Goal: Task Accomplishment & Management: Use online tool/utility

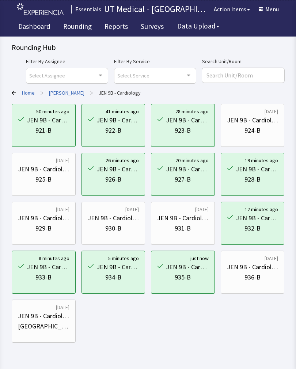
click at [79, 26] on link "Rounding" at bounding box center [77, 27] width 39 height 18
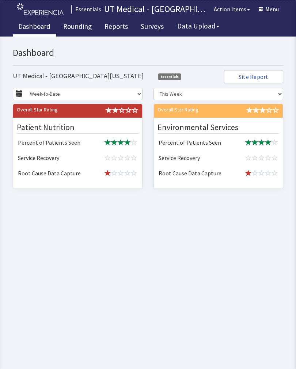
click at [75, 23] on link "Rounding" at bounding box center [77, 27] width 39 height 18
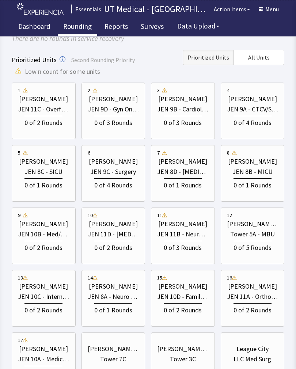
scroll to position [72, 0]
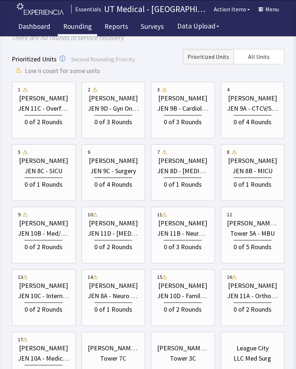
click at [54, 303] on div "0 of 2 Rounds" at bounding box center [43, 309] width 38 height 12
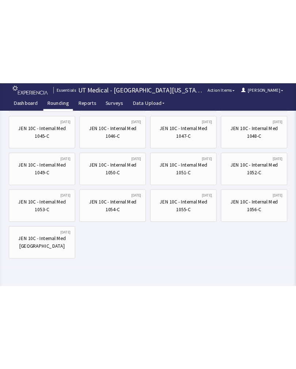
scroll to position [11, 0]
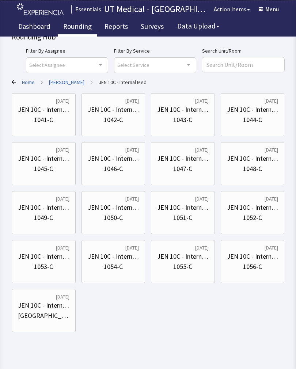
click at [65, 106] on div "JEN 10C - Internal Med" at bounding box center [44, 110] width 52 height 10
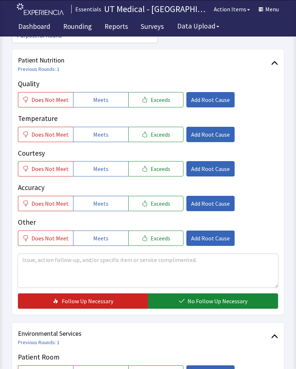
scroll to position [81, 0]
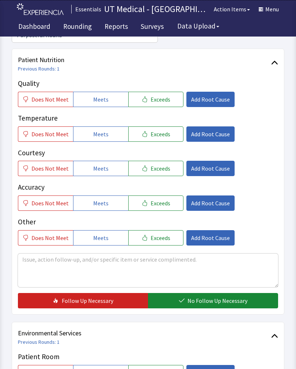
click at [166, 100] on button "Exceeds" at bounding box center [155, 99] width 55 height 15
click at [165, 140] on button "Exceeds" at bounding box center [155, 133] width 55 height 15
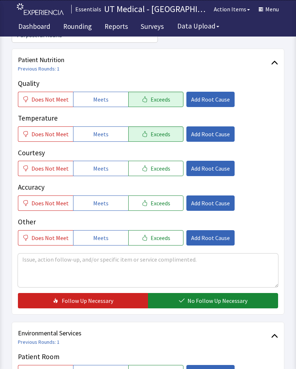
click at [162, 174] on button "Exceeds" at bounding box center [155, 168] width 55 height 15
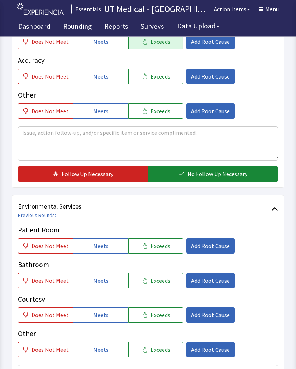
scroll to position [206, 0]
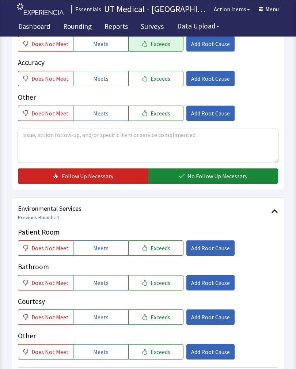
click at [222, 175] on span "No Follow Up Necessary" at bounding box center [218, 176] width 60 height 9
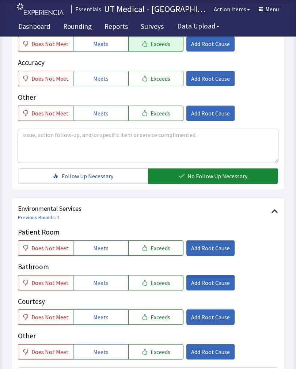
click at [167, 243] on button "Exceeds" at bounding box center [155, 248] width 55 height 15
click at [163, 283] on span "Exceeds" at bounding box center [161, 283] width 20 height 9
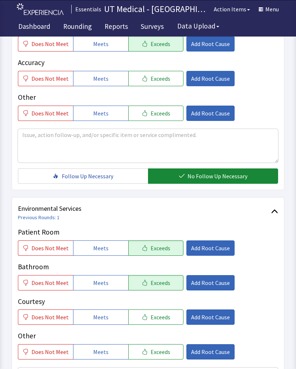
click at [159, 318] on span "Exceeds" at bounding box center [161, 317] width 20 height 9
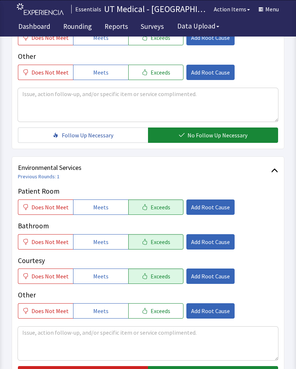
scroll to position [325, 0]
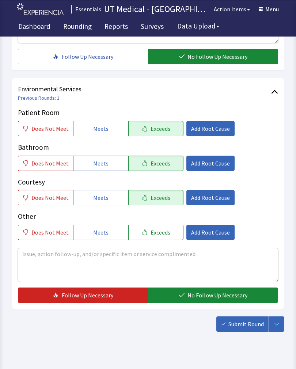
click at [206, 294] on span "No Follow Up Necessary" at bounding box center [218, 295] width 60 height 9
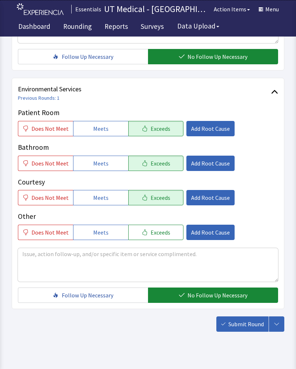
click at [245, 331] on button "Submit Round" at bounding box center [242, 324] width 52 height 15
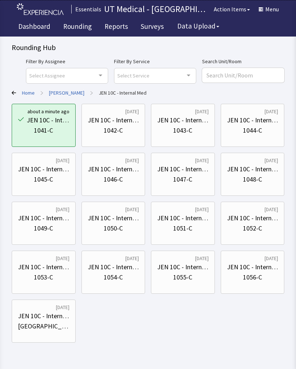
click at [125, 128] on div "1042-C" at bounding box center [114, 130] width 52 height 10
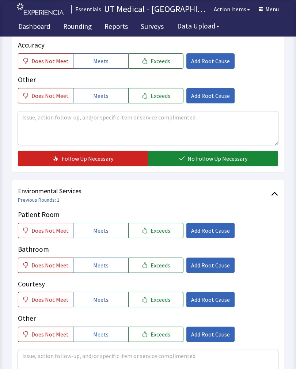
scroll to position [325, 0]
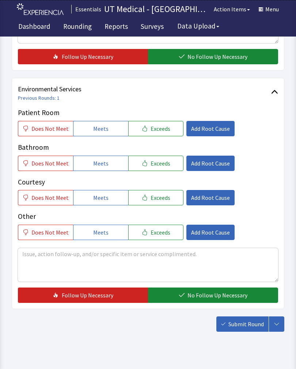
click at [159, 131] on span "Exceeds" at bounding box center [161, 128] width 20 height 9
click at [157, 164] on span "Exceeds" at bounding box center [161, 163] width 20 height 9
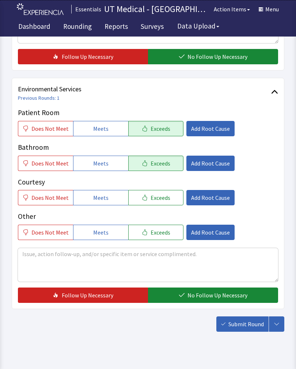
click at [155, 196] on span "Exceeds" at bounding box center [161, 197] width 20 height 9
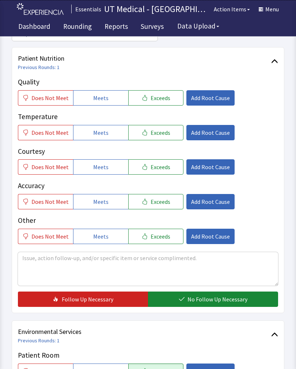
scroll to position [82, 0]
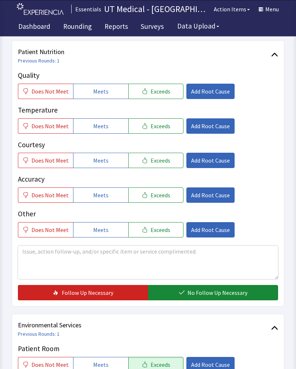
click at [163, 87] on span "Exceeds" at bounding box center [161, 91] width 20 height 9
click at [160, 125] on span "Exceeds" at bounding box center [161, 126] width 20 height 9
click at [158, 160] on span "Exceeds" at bounding box center [161, 160] width 20 height 9
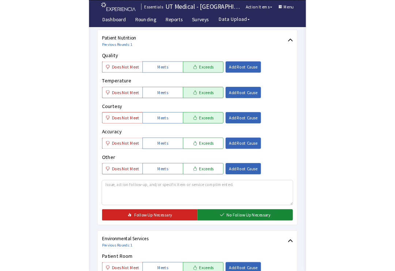
scroll to position [139, 0]
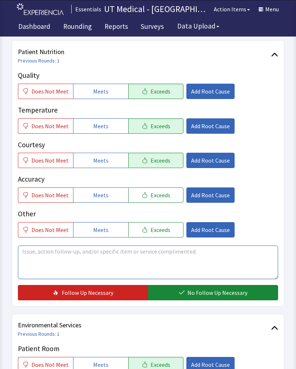
click at [215, 279] on textarea at bounding box center [148, 263] width 260 height 34
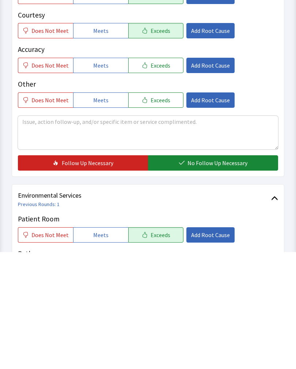
click at [214, 272] on button "No Follow Up Necessary" at bounding box center [213, 279] width 130 height 15
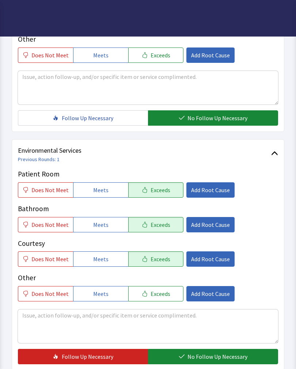
scroll to position [325, 0]
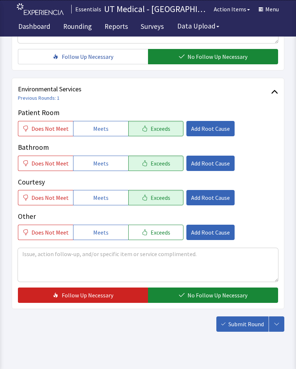
click at [216, 294] on span "No Follow Up Necessary" at bounding box center [218, 295] width 60 height 9
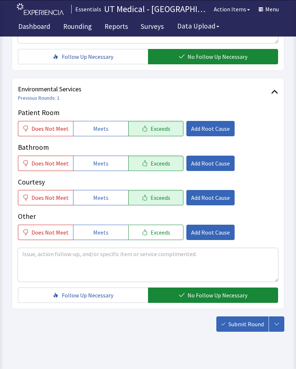
click at [245, 329] on span "Submit Round" at bounding box center [245, 324] width 35 height 9
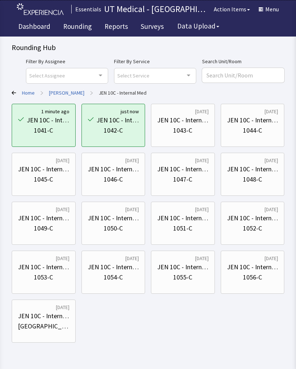
click at [263, 126] on div "1044-C" at bounding box center [253, 130] width 52 height 10
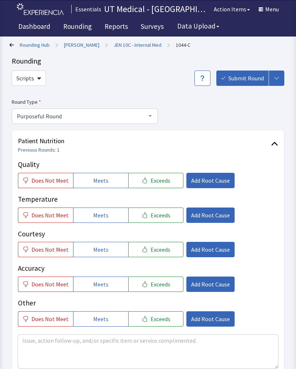
click at [164, 180] on span "Exceeds" at bounding box center [161, 180] width 20 height 9
click at [158, 219] on button "Exceeds" at bounding box center [155, 215] width 55 height 15
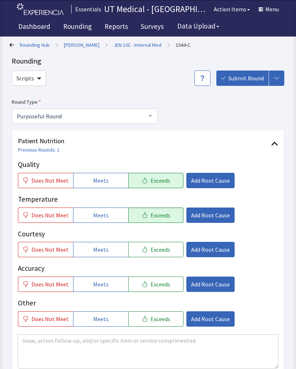
click at [159, 251] on span "Exceeds" at bounding box center [161, 249] width 20 height 9
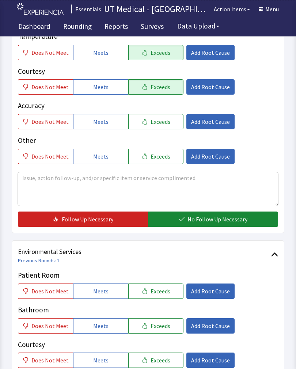
scroll to position [161, 0]
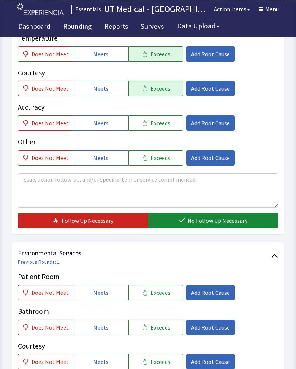
click at [164, 292] on span "Exceeds" at bounding box center [161, 292] width 20 height 9
click at [166, 326] on button "Exceeds" at bounding box center [155, 327] width 55 height 15
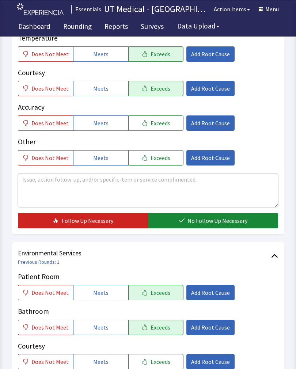
click at [220, 215] on button "No Follow Up Necessary" at bounding box center [213, 220] width 130 height 15
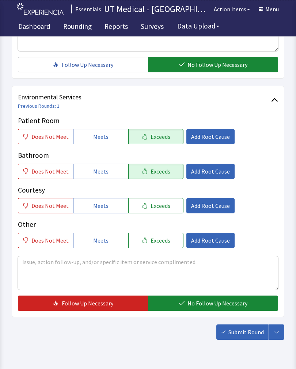
scroll to position [325, 0]
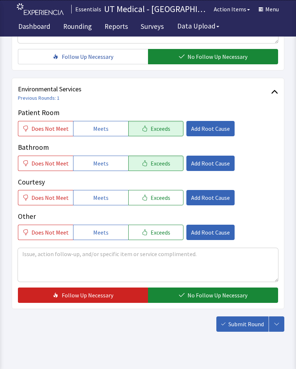
click at [167, 201] on button "Exceeds" at bounding box center [155, 197] width 55 height 15
click at [197, 295] on span "No Follow Up Necessary" at bounding box center [218, 295] width 60 height 9
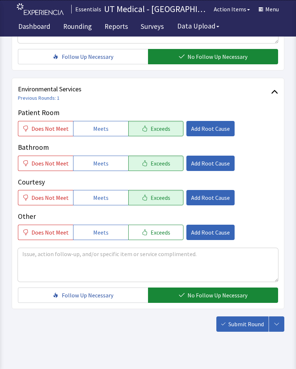
click at [253, 331] on button "Submit Round" at bounding box center [242, 324] width 52 height 15
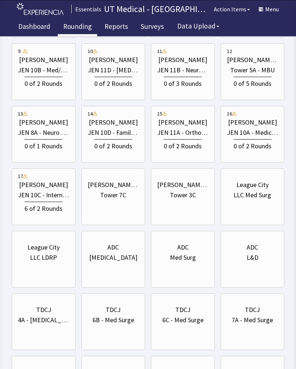
click at [60, 201] on div "6 of 2 Rounds" at bounding box center [44, 208] width 52 height 14
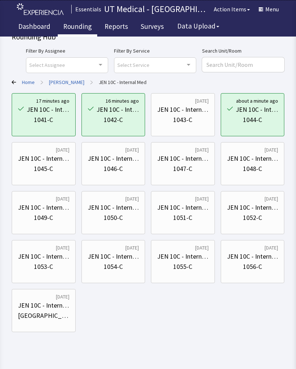
click at [53, 157] on div "JEN 10C - Internal Med" at bounding box center [44, 159] width 52 height 10
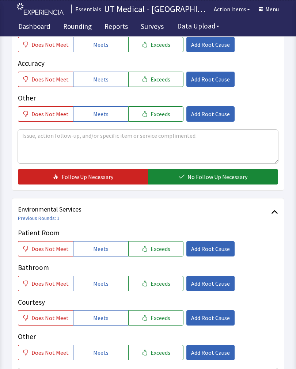
click at [160, 253] on button "Exceeds" at bounding box center [155, 249] width 55 height 15
click at [159, 287] on span "Exceeds" at bounding box center [161, 283] width 20 height 9
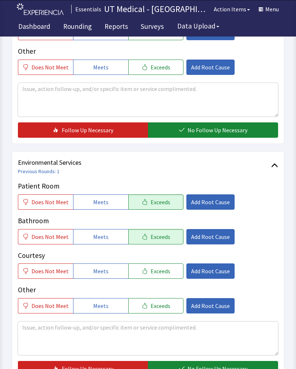
scroll to position [325, 0]
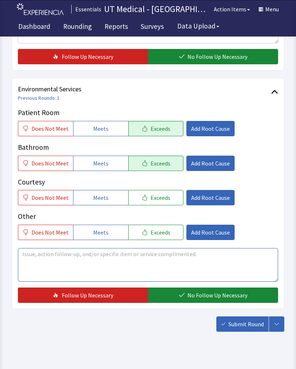
click at [137, 262] on textarea at bounding box center [148, 265] width 260 height 34
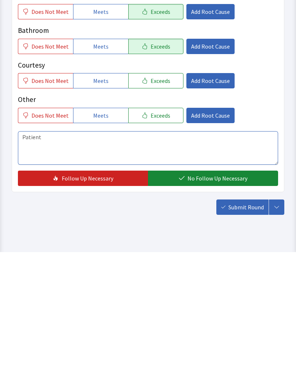
scroll to position [337, 0]
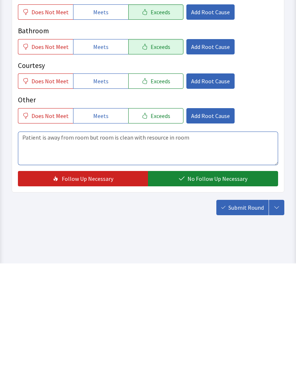
type textarea "Patient is away from room but room is clean with resource in room"
click at [191, 280] on span "No Follow Up Necessary" at bounding box center [218, 284] width 60 height 9
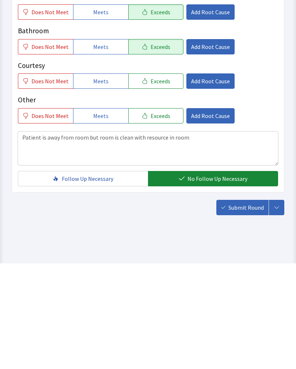
scroll to position [325, 0]
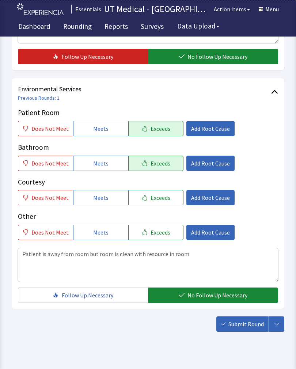
click at [154, 190] on button "Exceeds" at bounding box center [155, 197] width 55 height 15
click at [244, 324] on span "Submit Round" at bounding box center [245, 324] width 35 height 9
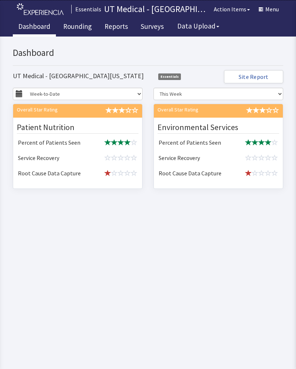
click at [77, 19] on link "Rounding" at bounding box center [77, 27] width 39 height 18
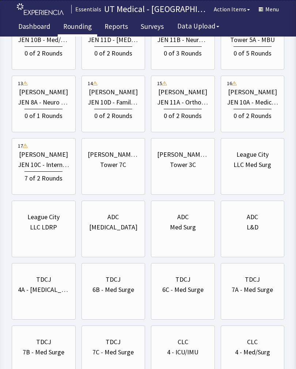
scroll to position [242, 0]
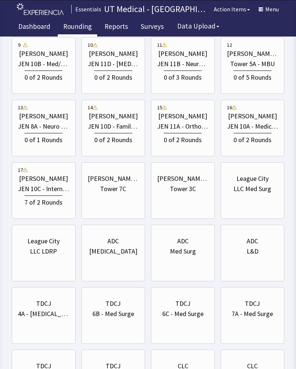
click at [53, 186] on div "JEN 10C - Internal Med" at bounding box center [44, 189] width 52 height 10
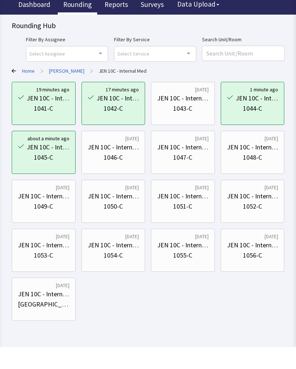
click at [126, 174] on div "1046-C" at bounding box center [114, 179] width 52 height 10
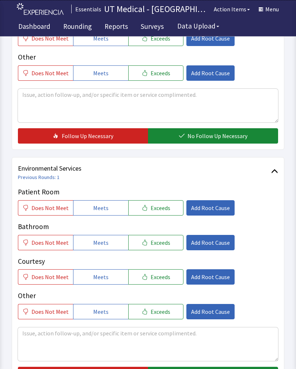
click at [169, 207] on button "Exceeds" at bounding box center [155, 208] width 55 height 15
click at [162, 249] on button "Exceeds" at bounding box center [155, 242] width 55 height 15
click at [163, 282] on button "Exceeds" at bounding box center [155, 276] width 55 height 15
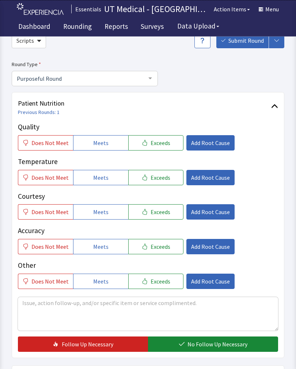
scroll to position [42, 0]
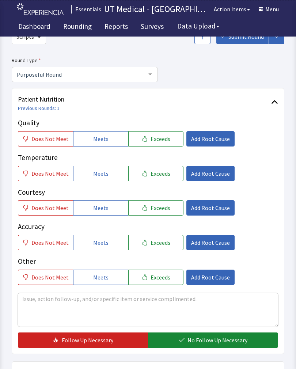
click at [164, 135] on span "Exceeds" at bounding box center [161, 139] width 20 height 9
click at [163, 174] on span "Exceeds" at bounding box center [161, 173] width 20 height 9
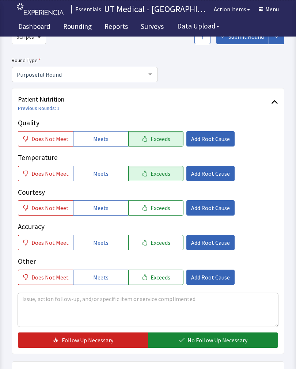
click at [163, 209] on span "Exceeds" at bounding box center [161, 208] width 20 height 9
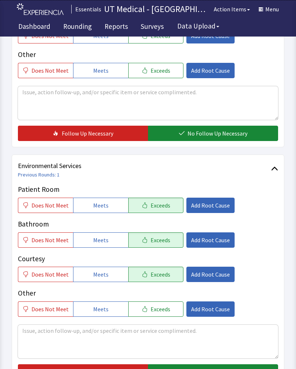
click at [214, 135] on span "No Follow Up Necessary" at bounding box center [218, 133] width 60 height 9
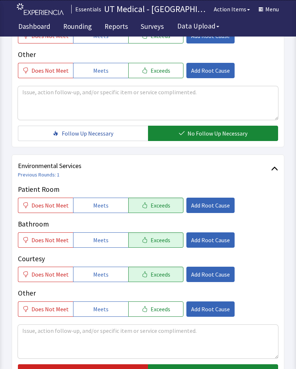
scroll to position [325, 0]
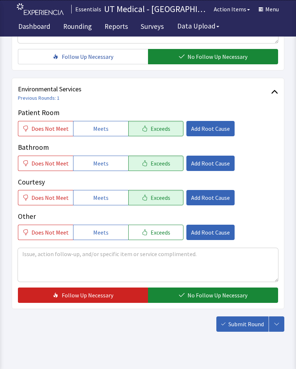
click at [218, 296] on span "No Follow Up Necessary" at bounding box center [218, 295] width 60 height 9
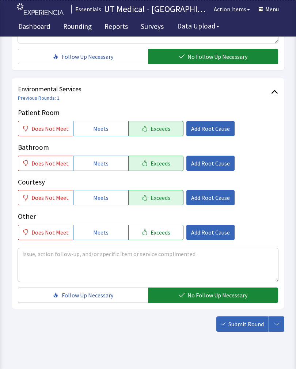
click at [246, 323] on span "Submit Round" at bounding box center [245, 324] width 35 height 9
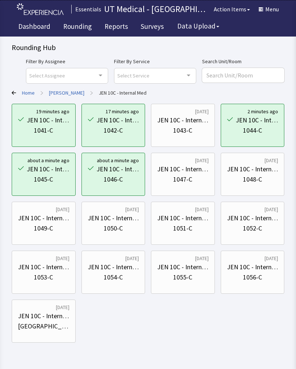
click at [186, 179] on div "1047-C" at bounding box center [182, 179] width 19 height 10
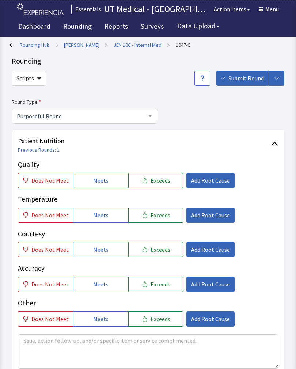
click at [162, 180] on span "Exceeds" at bounding box center [161, 180] width 20 height 9
click at [165, 212] on button "Exceeds" at bounding box center [155, 215] width 55 height 15
click at [165, 254] on button "Exceeds" at bounding box center [155, 249] width 55 height 15
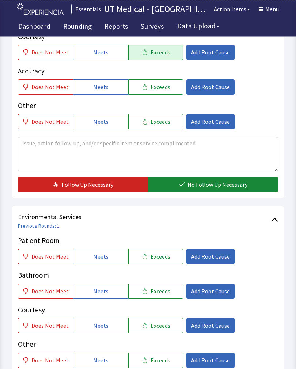
click at [213, 185] on span "No Follow Up Necessary" at bounding box center [218, 185] width 60 height 9
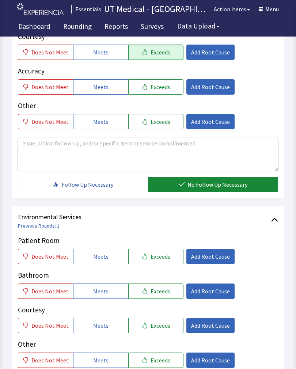
click at [160, 263] on button "Exceeds" at bounding box center [155, 256] width 55 height 15
click at [159, 296] on button "Exceeds" at bounding box center [155, 291] width 55 height 15
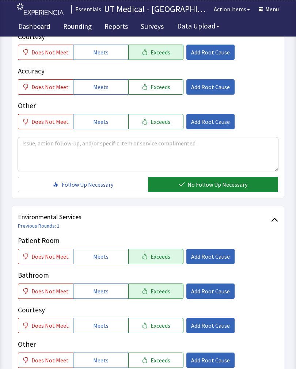
click at [163, 332] on button "Exceeds" at bounding box center [155, 325] width 55 height 15
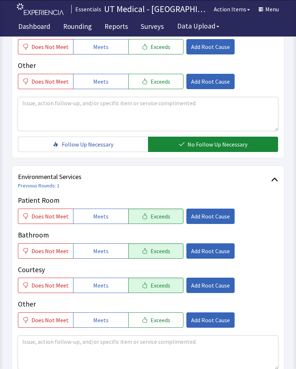
scroll to position [325, 0]
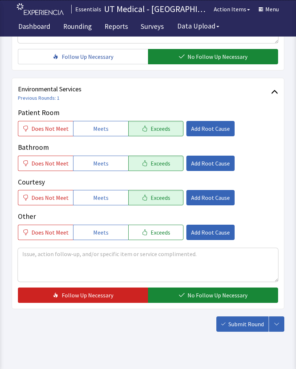
click at [221, 298] on span "No Follow Up Necessary" at bounding box center [218, 295] width 60 height 9
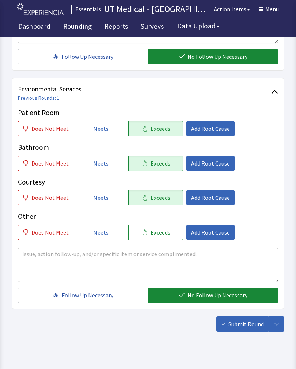
click at [250, 325] on span "Submit Round" at bounding box center [245, 324] width 35 height 9
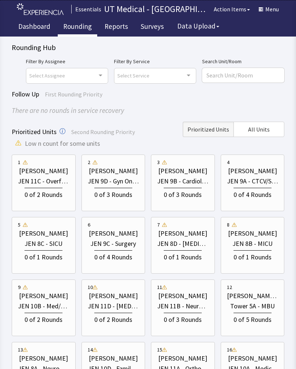
scroll to position [216, 0]
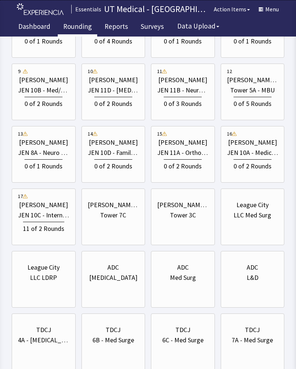
click at [57, 214] on div "JEN 10C - Internal Med" at bounding box center [44, 215] width 52 height 10
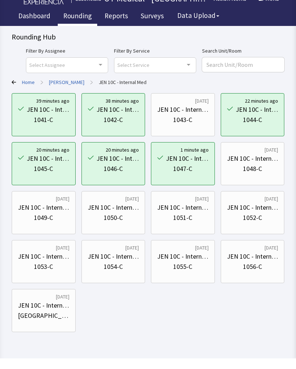
click at [262, 164] on div "JEN 10C - Internal Med" at bounding box center [253, 169] width 52 height 10
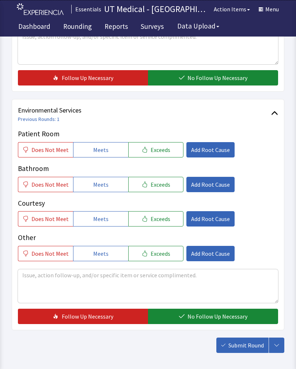
scroll to position [306, 0]
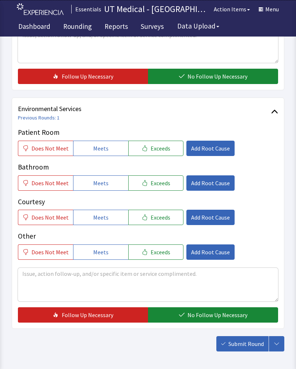
click at [168, 148] on button "Exceeds" at bounding box center [155, 148] width 55 height 15
click at [161, 172] on div "Bathroom Does Not Meet Meets Exceeds Add Root Cause" at bounding box center [148, 176] width 260 height 29
click at [162, 184] on span "Exceeds" at bounding box center [161, 183] width 20 height 9
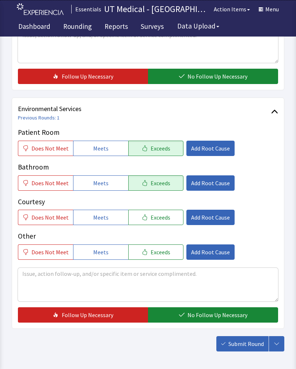
click at [162, 218] on span "Exceeds" at bounding box center [161, 217] width 20 height 9
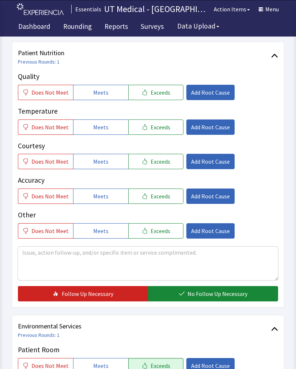
scroll to position [88, 0]
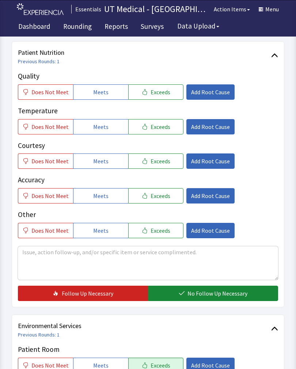
click at [161, 90] on span "Exceeds" at bounding box center [161, 92] width 20 height 9
click at [162, 131] on button "Exceeds" at bounding box center [155, 126] width 55 height 15
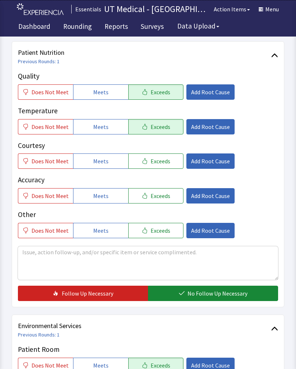
click at [161, 167] on button "Exceeds" at bounding box center [155, 161] width 55 height 15
click at [219, 287] on button "No Follow Up Necessary" at bounding box center [213, 293] width 130 height 15
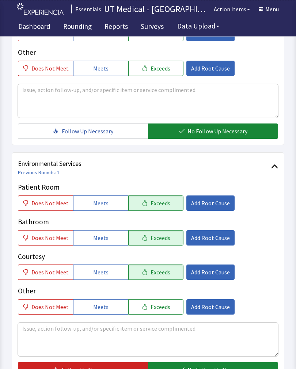
scroll to position [281, 0]
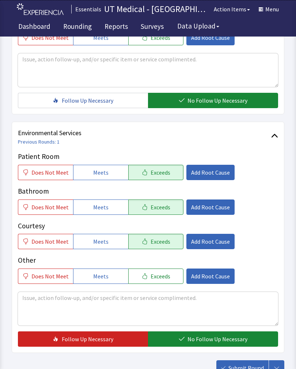
click at [216, 336] on span "No Follow Up Necessary" at bounding box center [218, 339] width 60 height 9
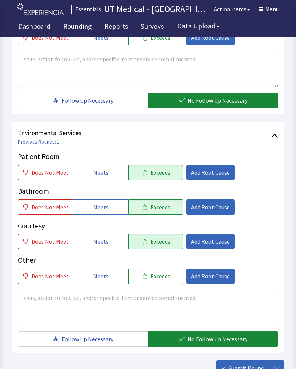
click at [248, 369] on button "Submit Round" at bounding box center [242, 367] width 52 height 15
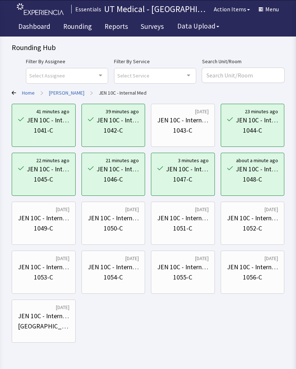
click at [118, 230] on div "1050-C" at bounding box center [113, 228] width 19 height 10
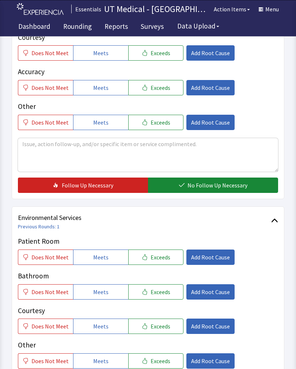
scroll to position [196, 0]
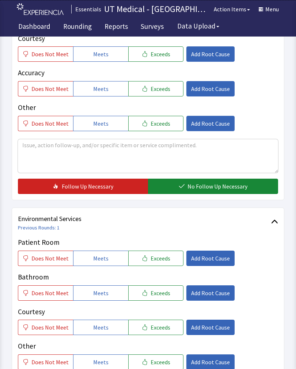
click at [158, 264] on button "Exceeds" at bounding box center [155, 258] width 55 height 15
click at [159, 299] on button "Exceeds" at bounding box center [155, 292] width 55 height 15
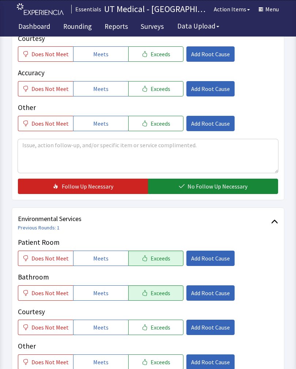
click at [162, 328] on span "Exceeds" at bounding box center [161, 327] width 20 height 9
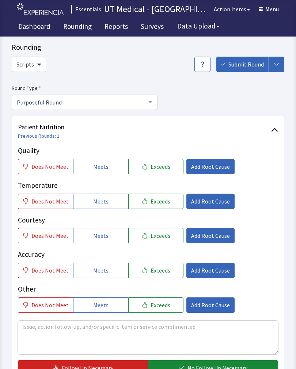
scroll to position [17, 0]
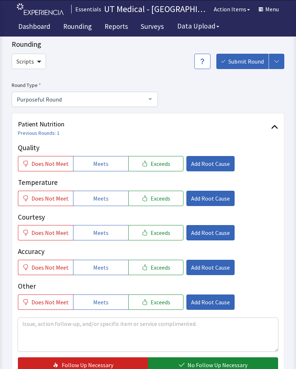
click at [155, 164] on span "Exceeds" at bounding box center [161, 163] width 20 height 9
click at [156, 200] on span "Exceeds" at bounding box center [161, 198] width 20 height 9
click at [157, 238] on button "Exceeds" at bounding box center [155, 232] width 55 height 15
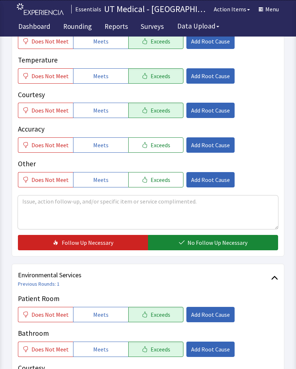
click at [217, 247] on button "No Follow Up Necessary" at bounding box center [213, 242] width 130 height 15
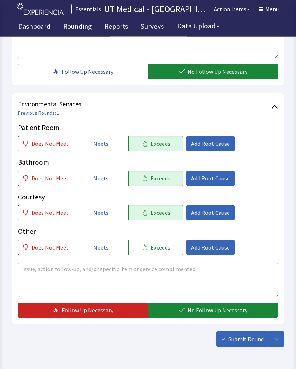
click at [213, 313] on span "No Follow Up Necessary" at bounding box center [218, 310] width 60 height 9
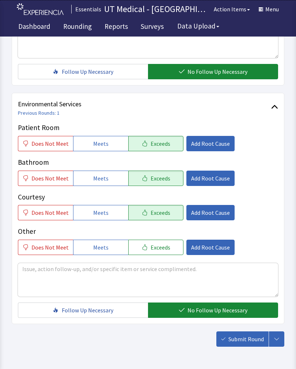
click at [241, 343] on span "Submit Round" at bounding box center [245, 339] width 35 height 9
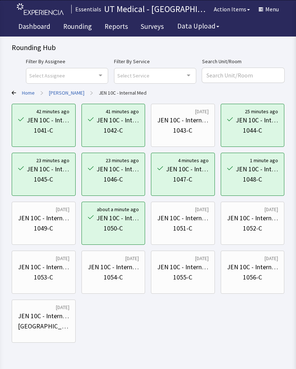
click at [260, 227] on div "1052-C" at bounding box center [252, 228] width 19 height 10
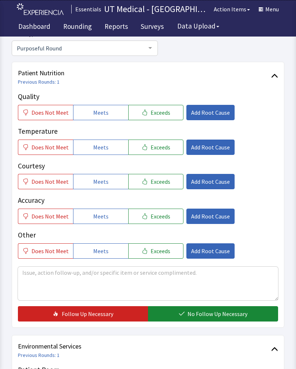
scroll to position [69, 0]
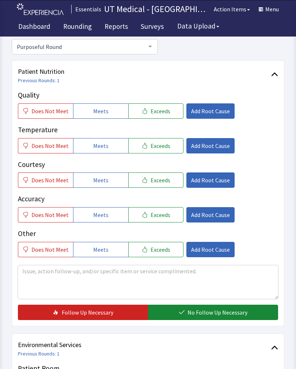
click at [167, 107] on button "Exceeds" at bounding box center [155, 110] width 55 height 15
click at [162, 175] on button "Exceeds" at bounding box center [155, 180] width 55 height 15
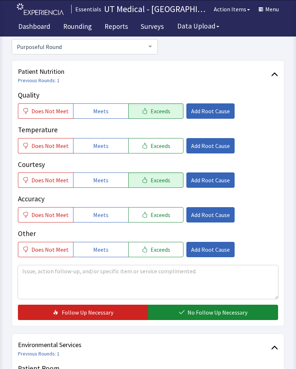
click at [50, 151] on button "Does Not Meet" at bounding box center [45, 145] width 55 height 15
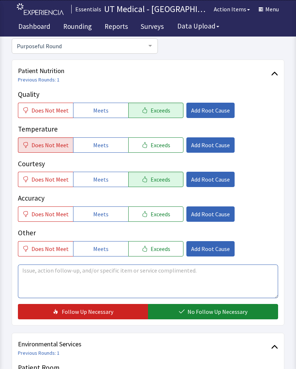
click at [92, 274] on textarea at bounding box center [148, 282] width 260 height 34
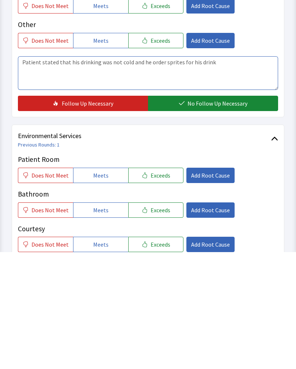
scroll to position [163, 0]
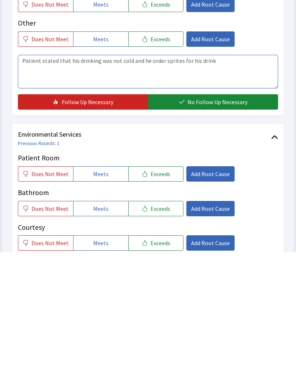
type textarea "Patient stated that his drinking was not cold and he order sprites for his drink"
click at [213, 215] on span "No Follow Up Necessary" at bounding box center [218, 219] width 60 height 9
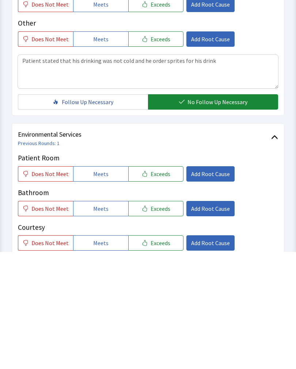
scroll to position [280, 0]
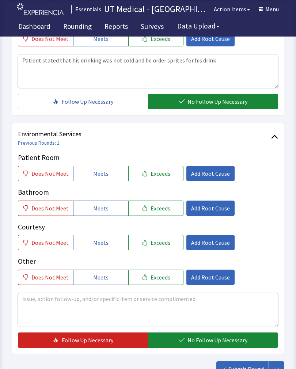
click at [161, 171] on span "Exceeds" at bounding box center [161, 173] width 20 height 9
click at [163, 213] on button "Exceeds" at bounding box center [155, 208] width 55 height 15
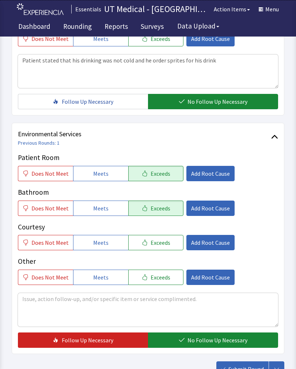
click at [160, 249] on button "Exceeds" at bounding box center [155, 242] width 55 height 15
click at [211, 338] on span "No Follow Up Necessary" at bounding box center [218, 340] width 60 height 9
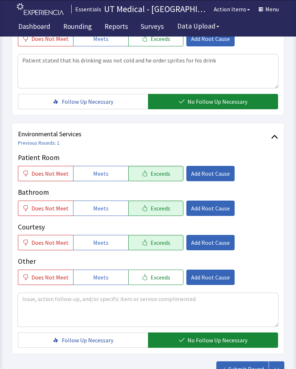
click at [246, 369] on button "Submit Round" at bounding box center [242, 369] width 52 height 15
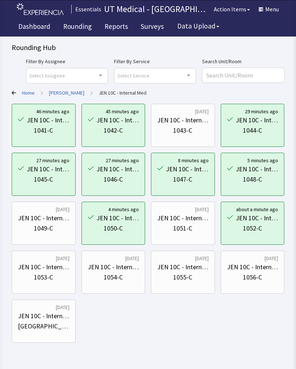
click at [53, 271] on div "JEN 10C - Internal Med" at bounding box center [44, 267] width 52 height 10
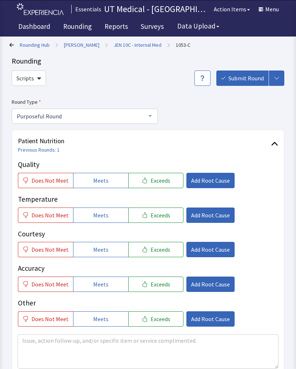
click at [162, 181] on span "Exceeds" at bounding box center [161, 180] width 20 height 9
click at [171, 215] on button "Exceeds" at bounding box center [155, 215] width 55 height 15
click at [162, 254] on button "Exceeds" at bounding box center [155, 249] width 55 height 15
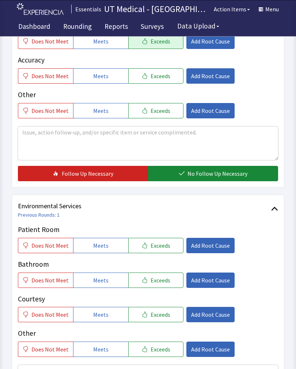
click at [221, 177] on span "No Follow Up Necessary" at bounding box center [218, 174] width 60 height 9
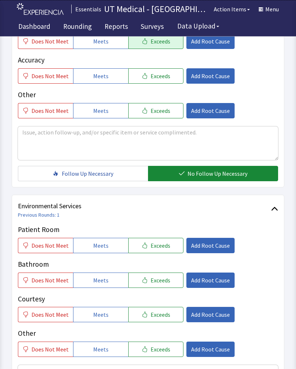
scroll to position [208, 0]
click at [164, 249] on span "Exceeds" at bounding box center [161, 245] width 20 height 9
click at [165, 270] on span "Exceeds" at bounding box center [161, 280] width 20 height 9
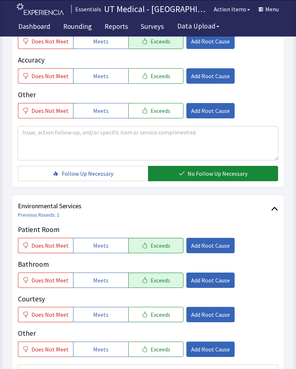
click at [157, 270] on span "Exceeds" at bounding box center [161, 314] width 20 height 9
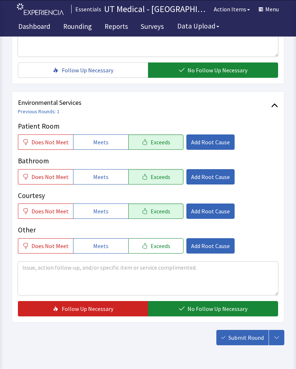
scroll to position [325, 0]
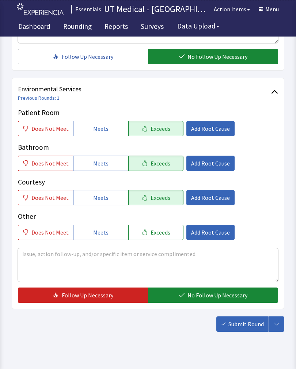
click at [213, 270] on button "No Follow Up Necessary" at bounding box center [213, 295] width 130 height 15
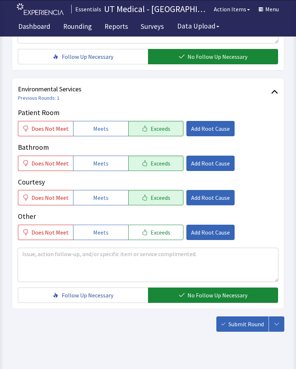
click at [247, 270] on span "Submit Round" at bounding box center [245, 324] width 35 height 9
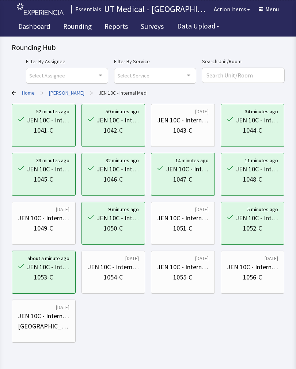
click at [261, 274] on div "1056-C" at bounding box center [252, 277] width 19 height 10
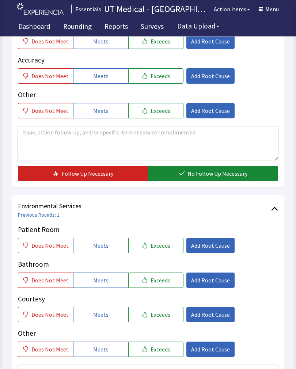
click at [161, 250] on button "Exceeds" at bounding box center [155, 245] width 55 height 15
click at [164, 282] on span "Exceeds" at bounding box center [161, 280] width 20 height 9
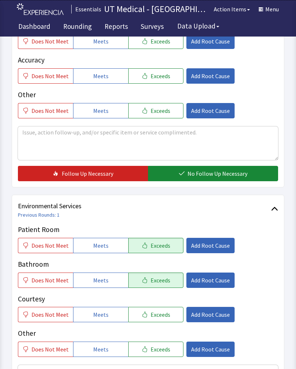
click at [163, 314] on span "Exceeds" at bounding box center [161, 314] width 20 height 9
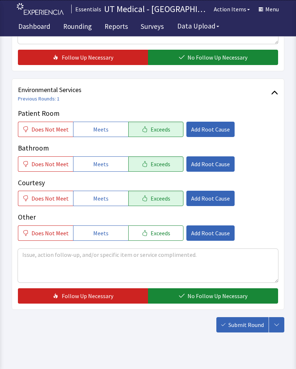
scroll to position [324, 0]
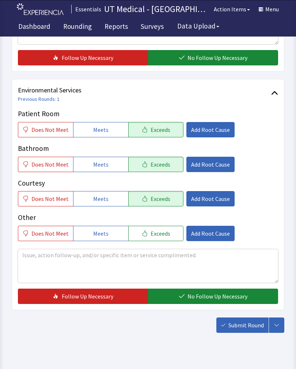
click at [203, 294] on span "No Follow Up Necessary" at bounding box center [218, 296] width 60 height 9
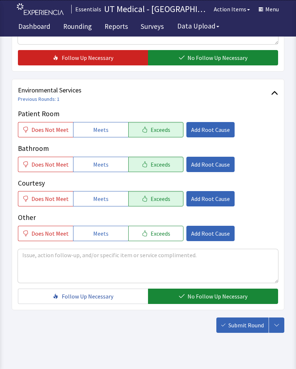
click at [249, 325] on span "Submit Round" at bounding box center [245, 325] width 35 height 9
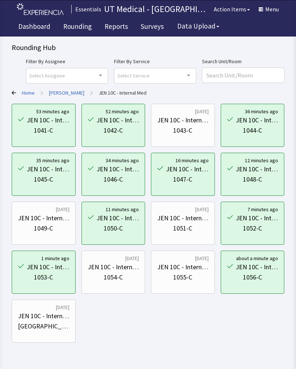
click at [124, 275] on div "1054-C" at bounding box center [114, 277] width 52 height 10
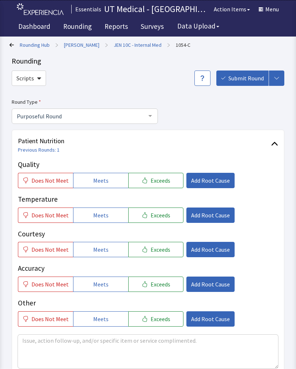
click at [161, 177] on span "Exceeds" at bounding box center [161, 180] width 20 height 9
click at [156, 214] on span "Exceeds" at bounding box center [161, 215] width 20 height 9
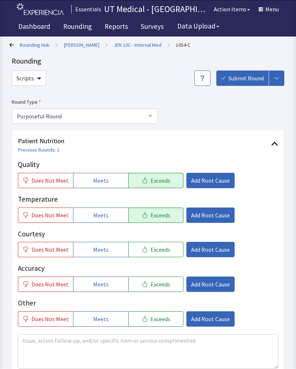
click at [161, 249] on span "Exceeds" at bounding box center [161, 249] width 20 height 9
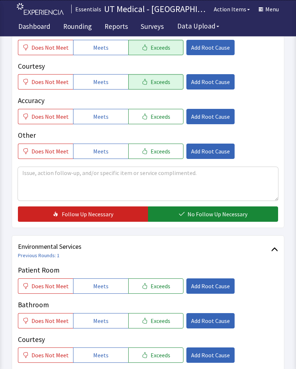
click at [216, 212] on span "No Follow Up Necessary" at bounding box center [218, 214] width 60 height 9
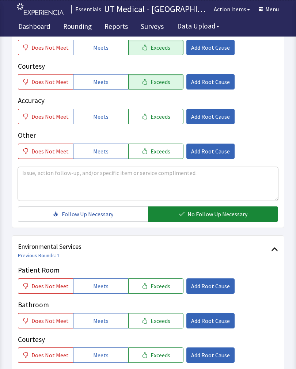
click at [155, 289] on span "Exceeds" at bounding box center [161, 286] width 20 height 9
click at [157, 324] on span "Exceeds" at bounding box center [161, 321] width 20 height 9
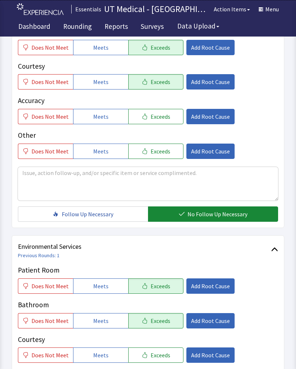
click at [159, 351] on span "Exceeds" at bounding box center [161, 355] width 20 height 9
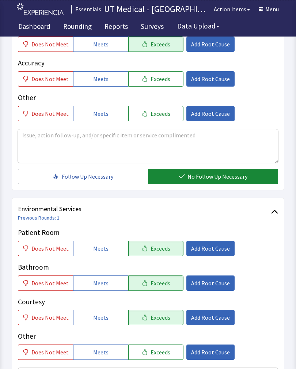
scroll to position [325, 0]
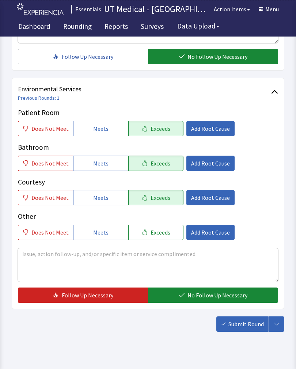
click at [212, 294] on span "No Follow Up Necessary" at bounding box center [218, 295] width 60 height 9
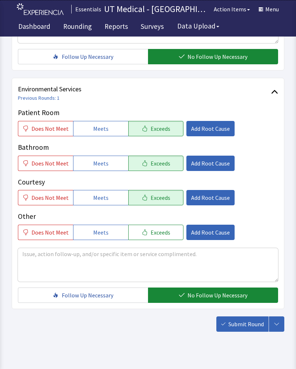
click at [251, 324] on span "Submit Round" at bounding box center [245, 324] width 35 height 9
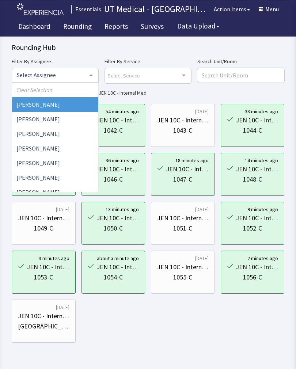
click at [64, 87] on span "Clear Selection" at bounding box center [55, 90] width 86 height 15
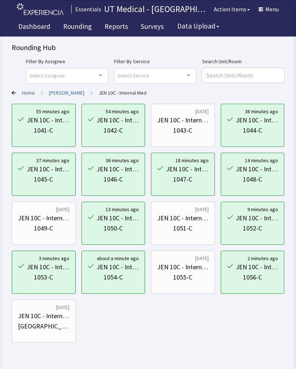
click at [64, 84] on div "Filter By Assignee Select Assignee Clear Selection Maranda Batiste Allyson Deva…" at bounding box center [148, 200] width 273 height 286
click at [62, 94] on link "[PERSON_NAME]" at bounding box center [66, 92] width 35 height 7
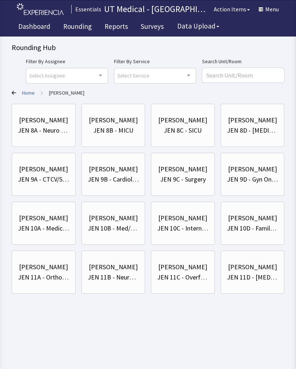
click at [35, 21] on link "Dashboard" at bounding box center [34, 27] width 43 height 18
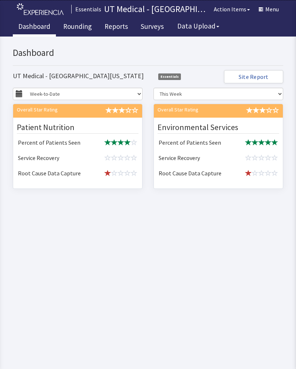
click at [75, 24] on link "Rounding" at bounding box center [77, 27] width 39 height 18
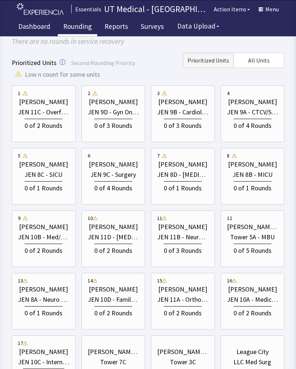
scroll to position [69, 0]
click at [120, 302] on div "JEN 10D - Family Med" at bounding box center [114, 300] width 52 height 10
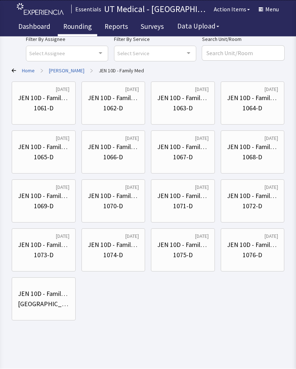
scroll to position [0, 0]
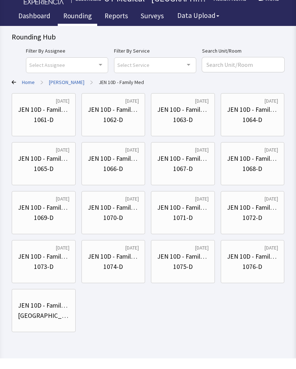
click at [47, 125] on div "1061-D" at bounding box center [43, 130] width 19 height 10
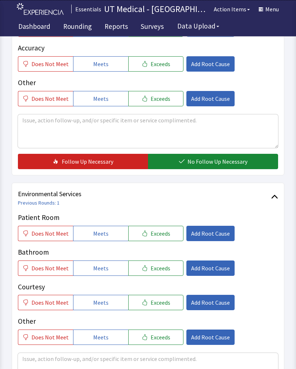
scroll to position [219, 0]
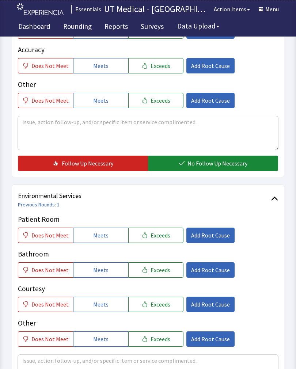
click at [162, 234] on span "Exceeds" at bounding box center [161, 235] width 20 height 9
click at [162, 272] on span "Exceeds" at bounding box center [161, 270] width 20 height 9
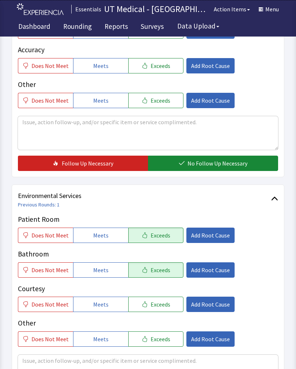
click at [159, 303] on span "Exceeds" at bounding box center [161, 304] width 20 height 9
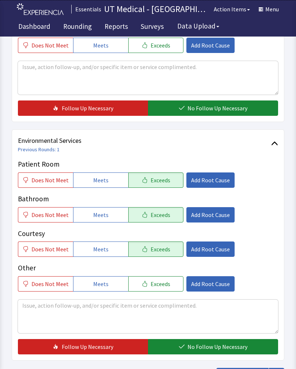
scroll to position [325, 0]
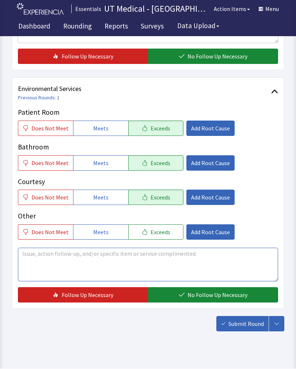
click at [60, 267] on textarea at bounding box center [148, 265] width 260 height 34
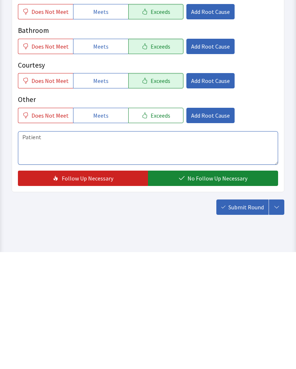
scroll to position [337, 0]
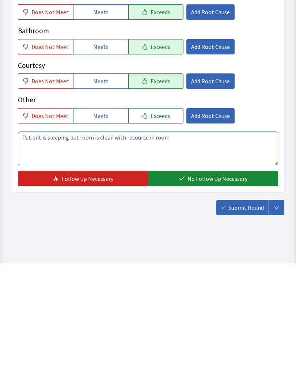
type textarea "Patient is sleeping but room is clean with resource in room"
click at [199, 280] on span "No Follow Up Necessary" at bounding box center [218, 284] width 60 height 9
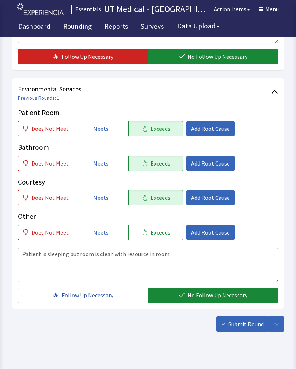
click at [245, 321] on span "Submit Round" at bounding box center [245, 324] width 35 height 9
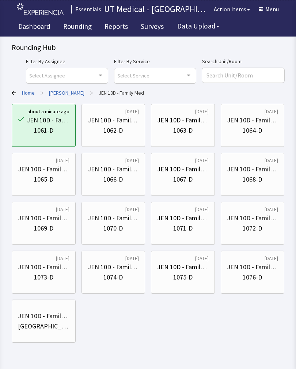
click at [125, 115] on div "[DATE]" at bounding box center [132, 111] width 14 height 7
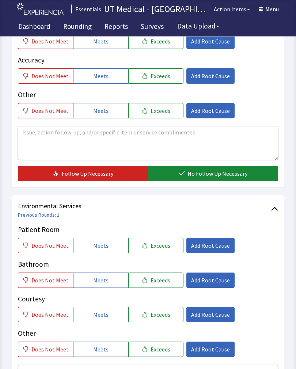
scroll to position [208, 0]
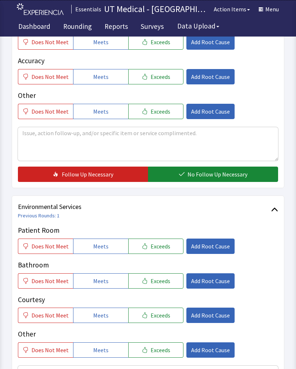
click at [169, 248] on button "Exceeds" at bounding box center [155, 246] width 55 height 15
click at [167, 281] on button "Exceeds" at bounding box center [155, 280] width 55 height 15
click at [166, 315] on button "Exceeds" at bounding box center [155, 315] width 55 height 15
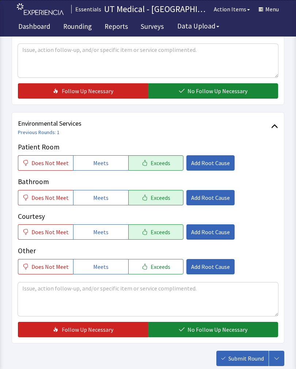
scroll to position [290, 0]
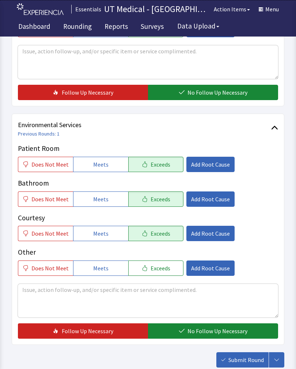
click at [211, 331] on span "No Follow Up Necessary" at bounding box center [218, 331] width 60 height 9
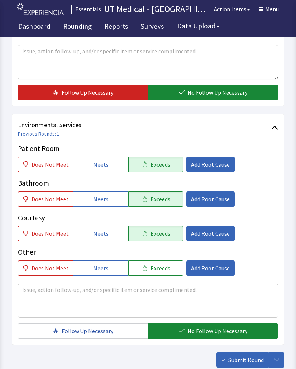
click at [247, 364] on span "Submit Round" at bounding box center [245, 360] width 35 height 9
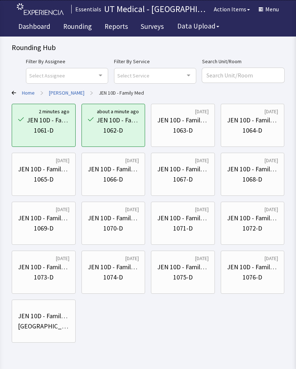
click at [194, 121] on div "JEN 10D - Family Med" at bounding box center [183, 120] width 52 height 10
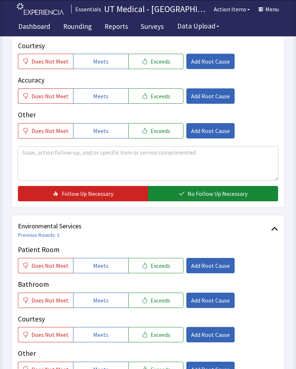
scroll to position [189, 0]
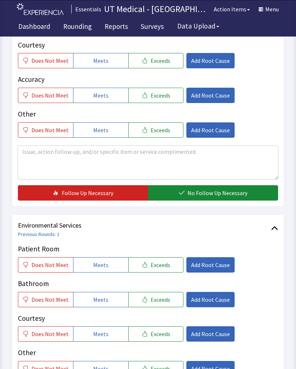
click at [156, 262] on span "Exceeds" at bounding box center [161, 265] width 20 height 9
click at [155, 304] on button "Exceeds" at bounding box center [155, 299] width 55 height 15
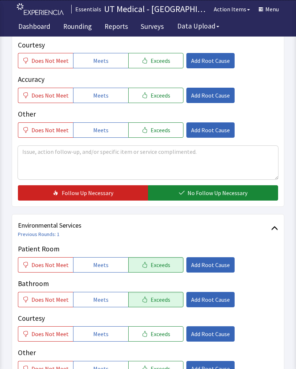
click at [162, 335] on span "Exceeds" at bounding box center [161, 334] width 20 height 9
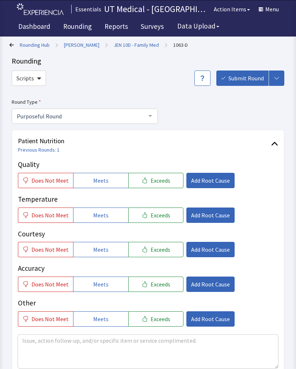
scroll to position [3, 0]
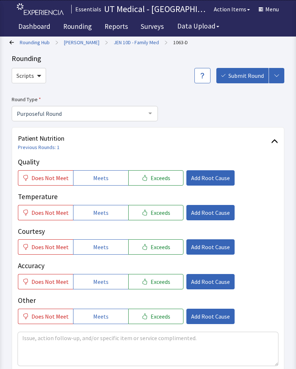
click at [165, 210] on span "Exceeds" at bounding box center [161, 212] width 20 height 9
click at [166, 247] on button "Exceeds" at bounding box center [155, 246] width 55 height 15
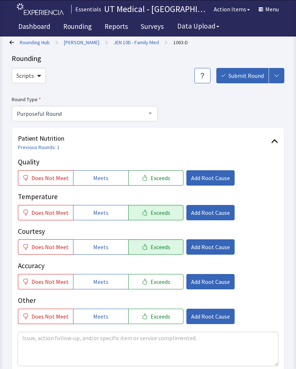
click at [158, 181] on span "Exceeds" at bounding box center [161, 178] width 20 height 9
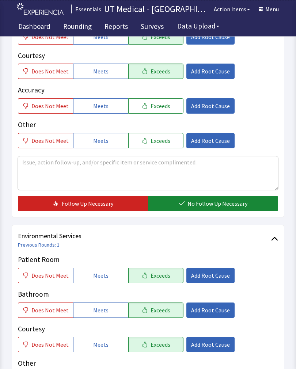
scroll to position [179, 0]
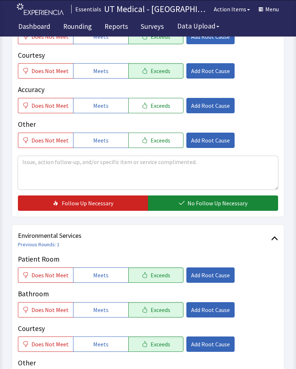
click at [203, 204] on span "No Follow Up Necessary" at bounding box center [218, 203] width 60 height 9
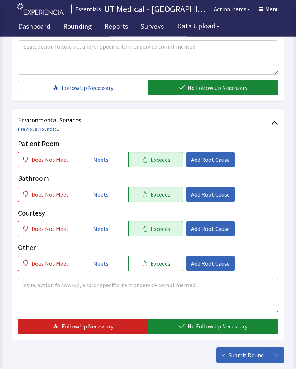
scroll to position [294, 0]
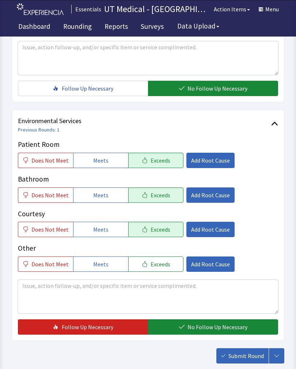
click at [207, 324] on span "No Follow Up Necessary" at bounding box center [218, 327] width 60 height 9
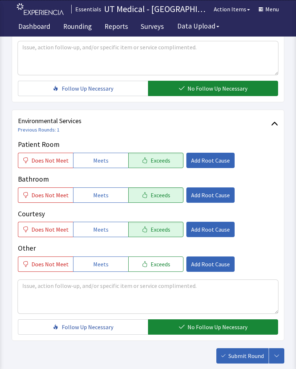
click at [253, 355] on span "Submit Round" at bounding box center [245, 356] width 35 height 9
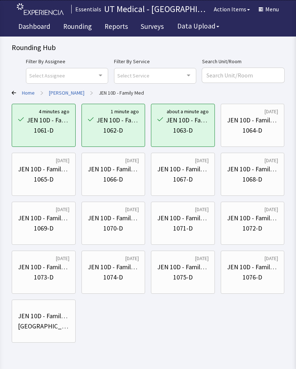
click at [264, 124] on div "JEN 10D - Family Med" at bounding box center [253, 120] width 52 height 10
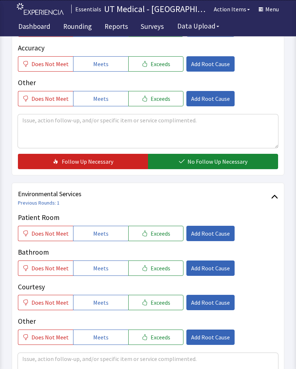
click at [162, 235] on span "Exceeds" at bounding box center [161, 234] width 20 height 9
click at [169, 266] on button "Exceeds" at bounding box center [155, 268] width 55 height 15
click at [170, 298] on button "Exceeds" at bounding box center [155, 302] width 55 height 15
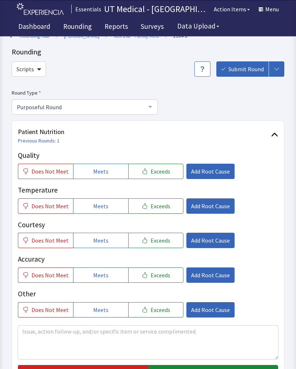
scroll to position [11, 0]
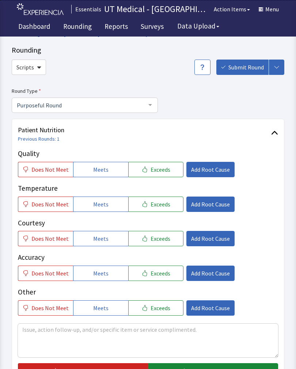
click at [165, 171] on button "Exceeds" at bounding box center [155, 169] width 55 height 15
click at [159, 207] on span "Exceeds" at bounding box center [161, 204] width 20 height 9
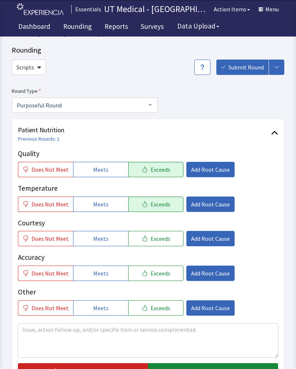
click at [155, 237] on span "Exceeds" at bounding box center [161, 238] width 20 height 9
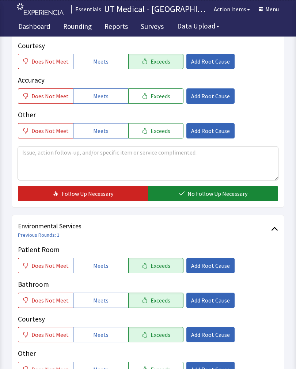
click at [217, 193] on span "No Follow Up Necessary" at bounding box center [218, 193] width 60 height 9
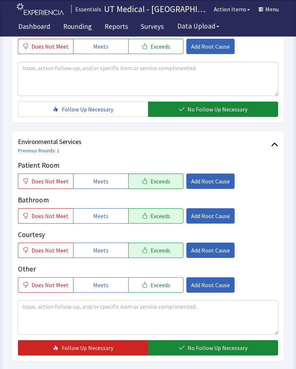
scroll to position [325, 0]
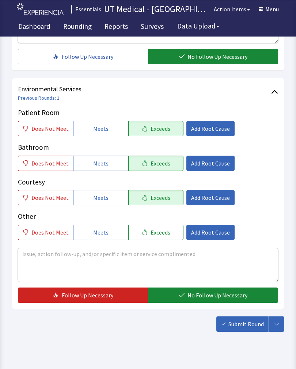
click at [210, 296] on span "No Follow Up Necessary" at bounding box center [218, 295] width 60 height 9
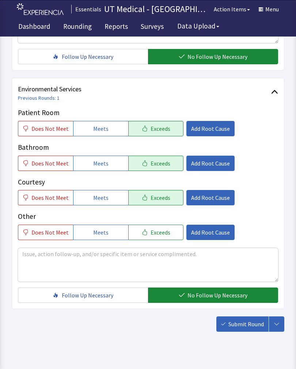
click at [254, 325] on span "Submit Round" at bounding box center [245, 324] width 35 height 9
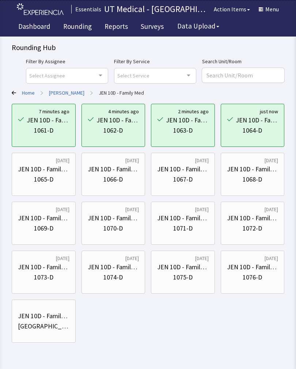
click at [201, 52] on div "Rounding Hub" at bounding box center [148, 47] width 273 height 10
click at [62, 179] on div "1065-D" at bounding box center [44, 179] width 52 height 10
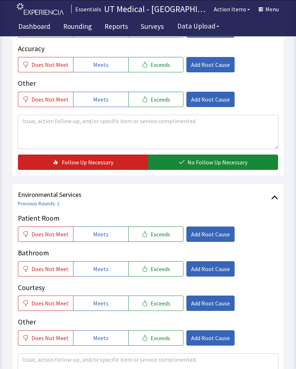
scroll to position [218, 0]
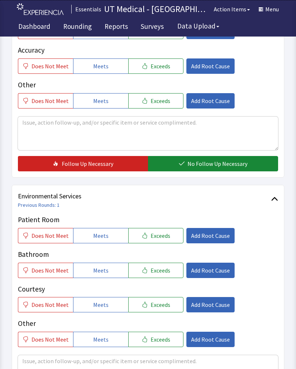
click at [165, 237] on button "Exceeds" at bounding box center [155, 235] width 55 height 15
click at [170, 273] on button "Exceeds" at bounding box center [155, 270] width 55 height 15
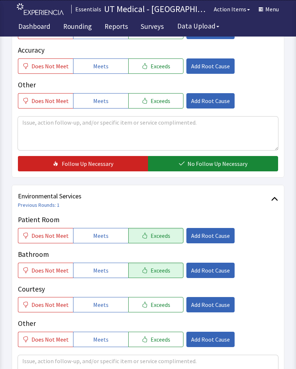
click at [170, 303] on button "Exceeds" at bounding box center [155, 304] width 55 height 15
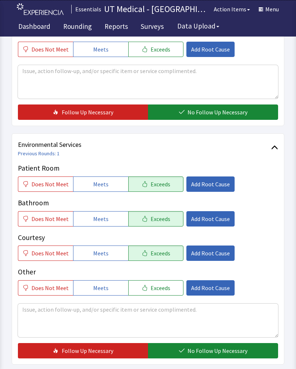
scroll to position [267, 0]
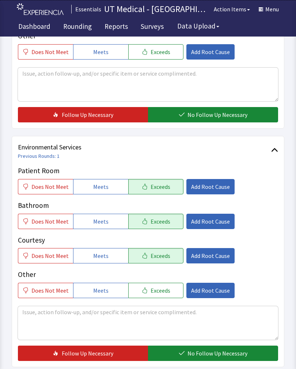
click at [210, 353] on span "No Follow Up Necessary" at bounding box center [218, 353] width 60 height 9
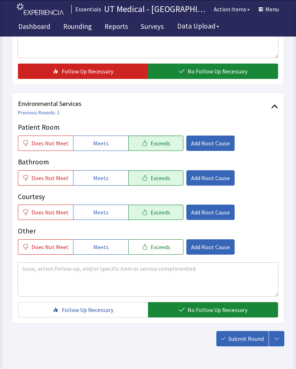
scroll to position [325, 0]
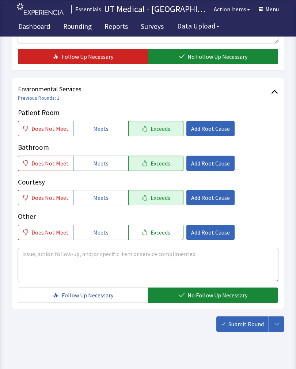
click at [251, 327] on span "Submit Round" at bounding box center [245, 324] width 35 height 9
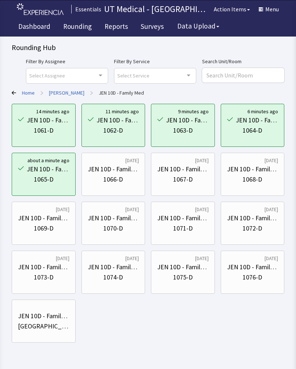
click at [101, 169] on div "JEN 10D - Family Med" at bounding box center [114, 169] width 52 height 10
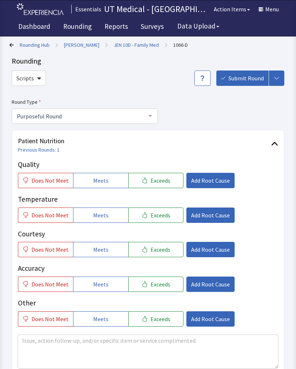
click at [168, 177] on button "Exceeds" at bounding box center [155, 180] width 55 height 15
click at [159, 219] on span "Exceeds" at bounding box center [161, 215] width 20 height 9
click at [160, 250] on span "Exceeds" at bounding box center [161, 249] width 20 height 9
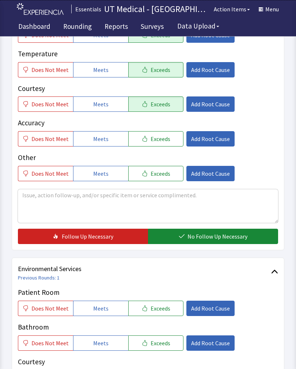
scroll to position [177, 0]
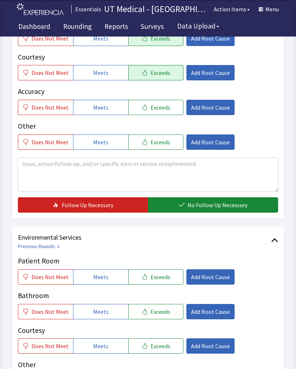
click at [209, 209] on span "No Follow Up Necessary" at bounding box center [218, 205] width 60 height 9
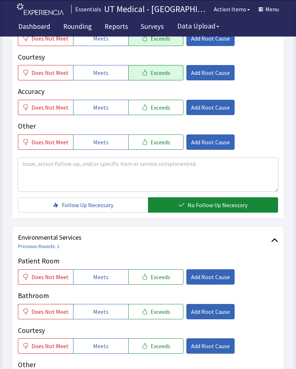
click at [162, 269] on button "Exceeds" at bounding box center [155, 276] width 55 height 15
click at [160, 317] on button "Exceeds" at bounding box center [155, 311] width 55 height 15
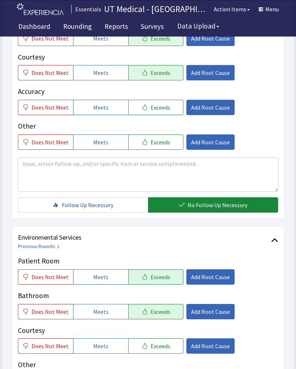
click at [162, 352] on button "Exceeds" at bounding box center [155, 346] width 55 height 15
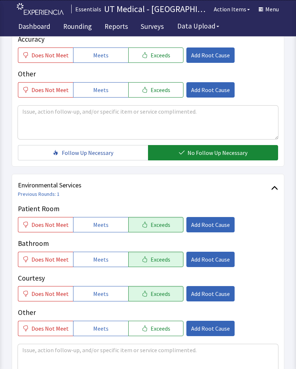
scroll to position [325, 0]
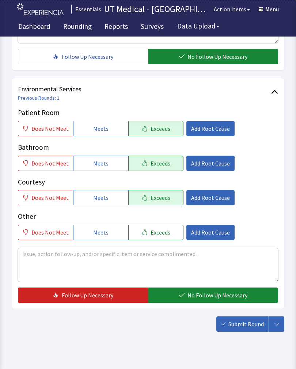
click at [247, 331] on button "Submit Round" at bounding box center [242, 324] width 52 height 15
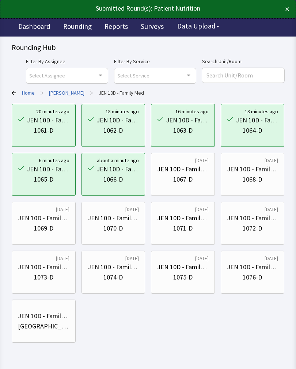
click at [188, 179] on div "1067-D" at bounding box center [182, 179] width 19 height 10
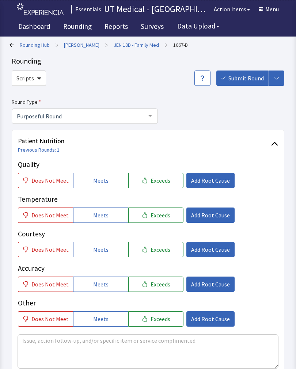
click at [170, 176] on button "Exceeds" at bounding box center [155, 180] width 55 height 15
click at [156, 218] on span "Exceeds" at bounding box center [161, 215] width 20 height 9
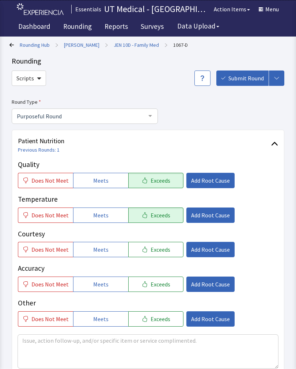
click at [158, 252] on span "Exceeds" at bounding box center [161, 249] width 20 height 9
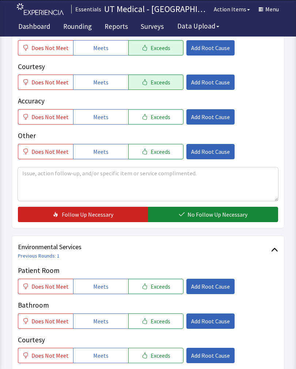
click at [210, 219] on button "No Follow Up Necessary" at bounding box center [213, 214] width 130 height 15
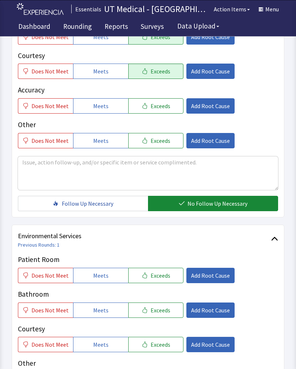
scroll to position [249, 0]
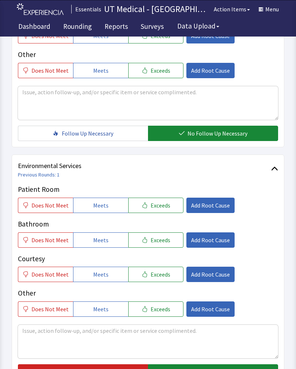
click at [161, 206] on span "Exceeds" at bounding box center [161, 205] width 20 height 9
click at [162, 242] on span "Exceeds" at bounding box center [161, 240] width 20 height 9
click at [155, 277] on span "Exceeds" at bounding box center [161, 274] width 20 height 9
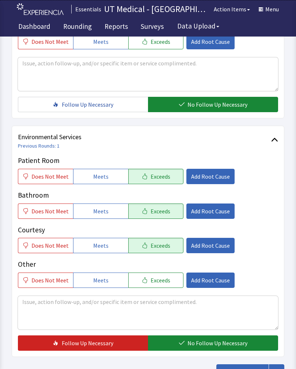
scroll to position [325, 0]
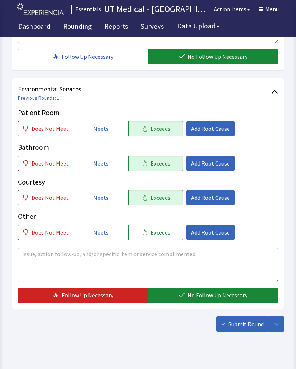
click at [199, 294] on span "No Follow Up Necessary" at bounding box center [218, 295] width 60 height 9
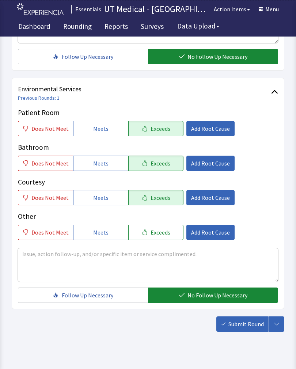
click at [247, 328] on span "Submit Round" at bounding box center [245, 324] width 35 height 9
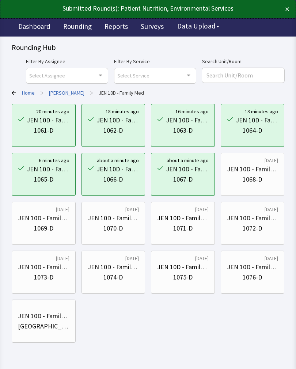
click at [257, 174] on div "JEN 10D - Family Med" at bounding box center [253, 169] width 52 height 10
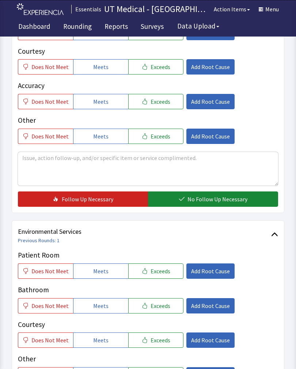
scroll to position [182, 0]
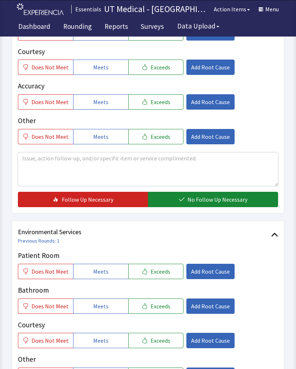
click at [164, 278] on button "Exceeds" at bounding box center [155, 271] width 55 height 15
click at [163, 312] on button "Exceeds" at bounding box center [155, 306] width 55 height 15
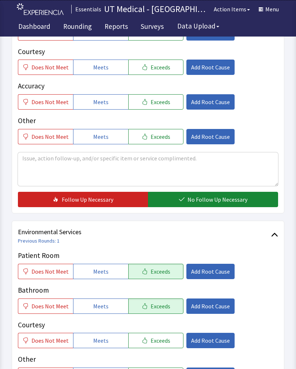
click at [163, 343] on span "Exceeds" at bounding box center [161, 340] width 20 height 9
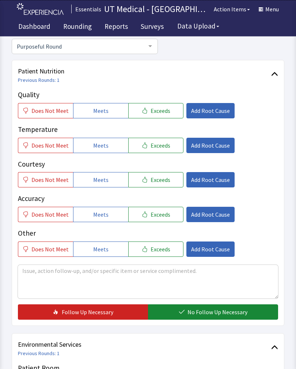
click at [155, 113] on span "Exceeds" at bounding box center [161, 111] width 20 height 9
click at [156, 144] on span "Exceeds" at bounding box center [161, 145] width 20 height 9
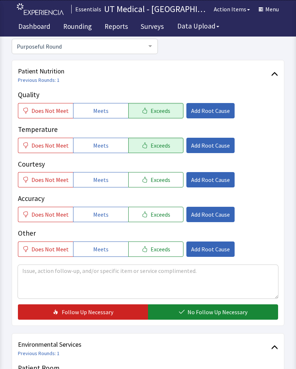
click at [158, 182] on span "Exceeds" at bounding box center [161, 179] width 20 height 9
click at [212, 310] on span "No Follow Up Necessary" at bounding box center [218, 312] width 60 height 9
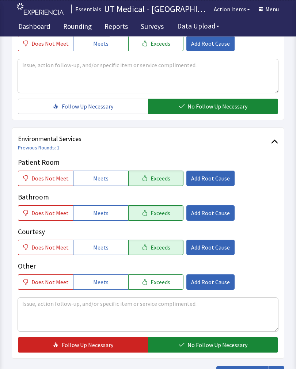
scroll to position [275, 0]
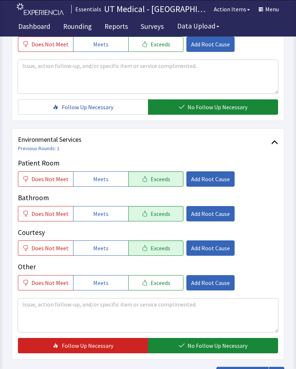
click at [215, 346] on span "No Follow Up Necessary" at bounding box center [218, 345] width 60 height 9
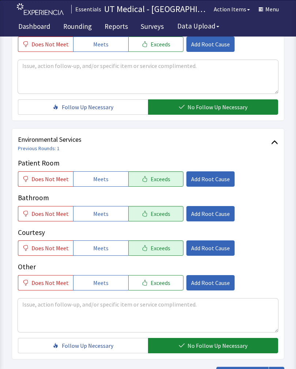
click at [239, 369] on span "Submit Round" at bounding box center [245, 374] width 35 height 9
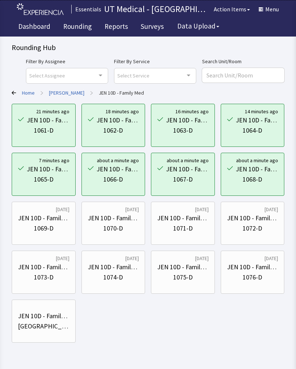
click at [52, 224] on div "1069-D" at bounding box center [43, 228] width 19 height 10
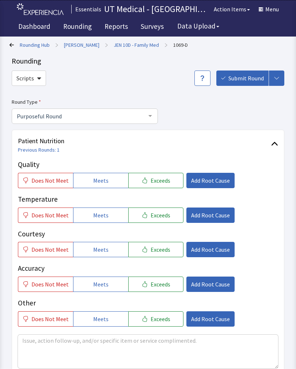
click at [84, 24] on link "Rounding" at bounding box center [77, 27] width 39 height 18
